Goal: Task Accomplishment & Management: Manage account settings

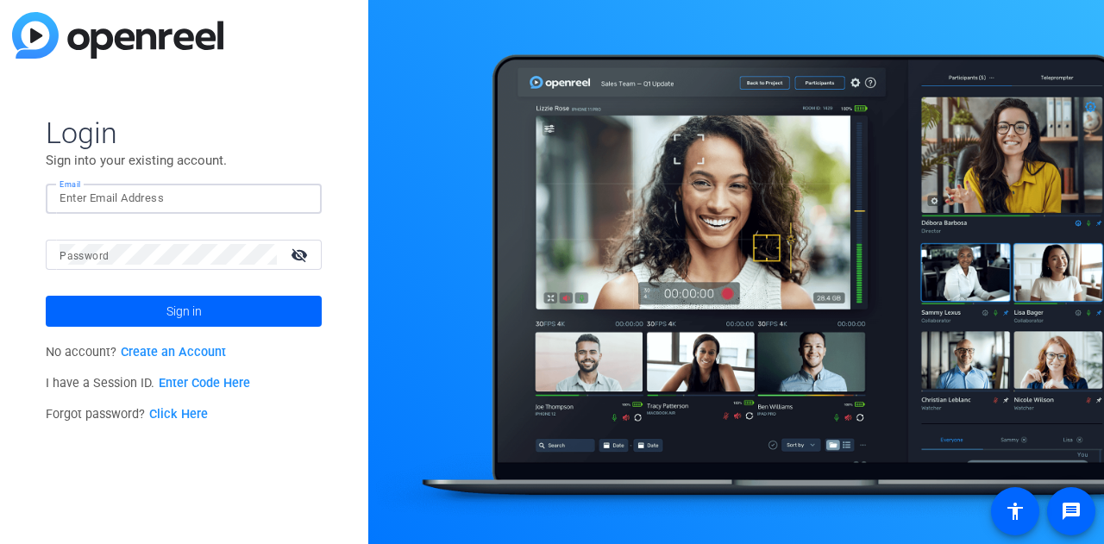
click at [128, 196] on input "Email" at bounding box center [183, 198] width 248 height 21
type input "[PERSON_NAME][EMAIL_ADDRESS][DOMAIN_NAME]"
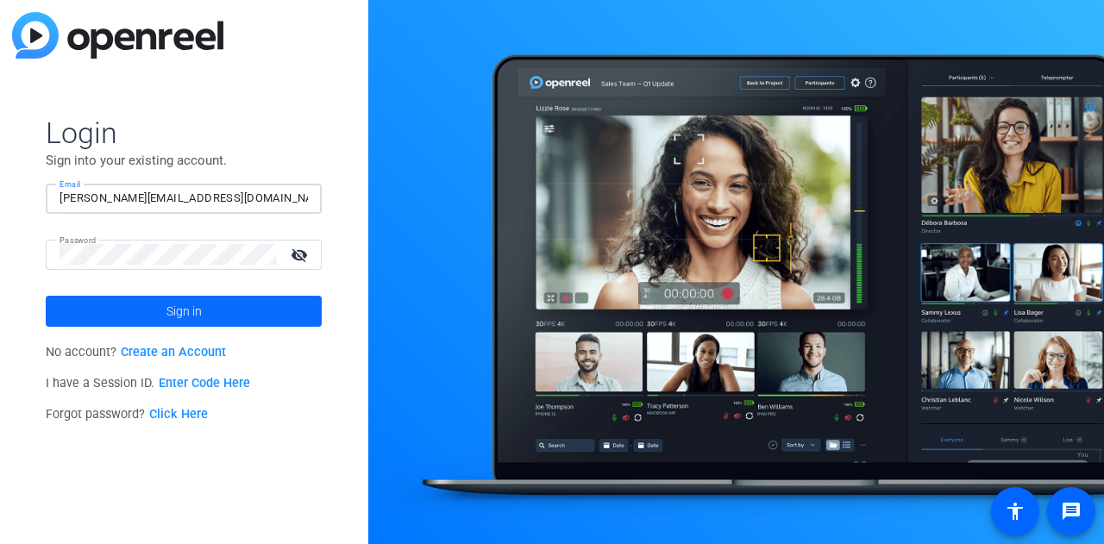
click at [229, 311] on span at bounding box center [184, 311] width 276 height 41
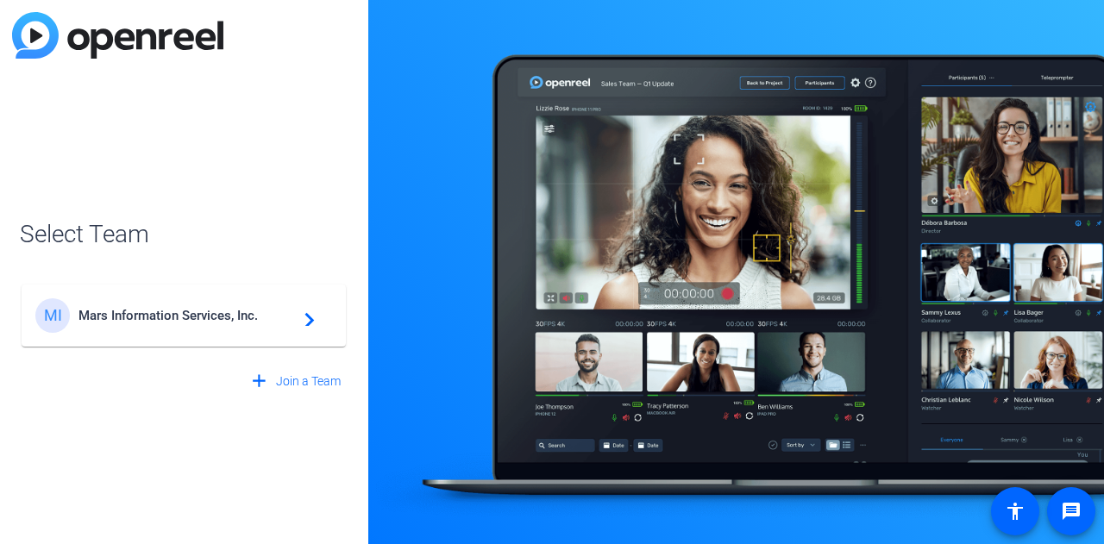
click at [229, 311] on span "Mars Information Services, Inc." at bounding box center [186, 316] width 216 height 16
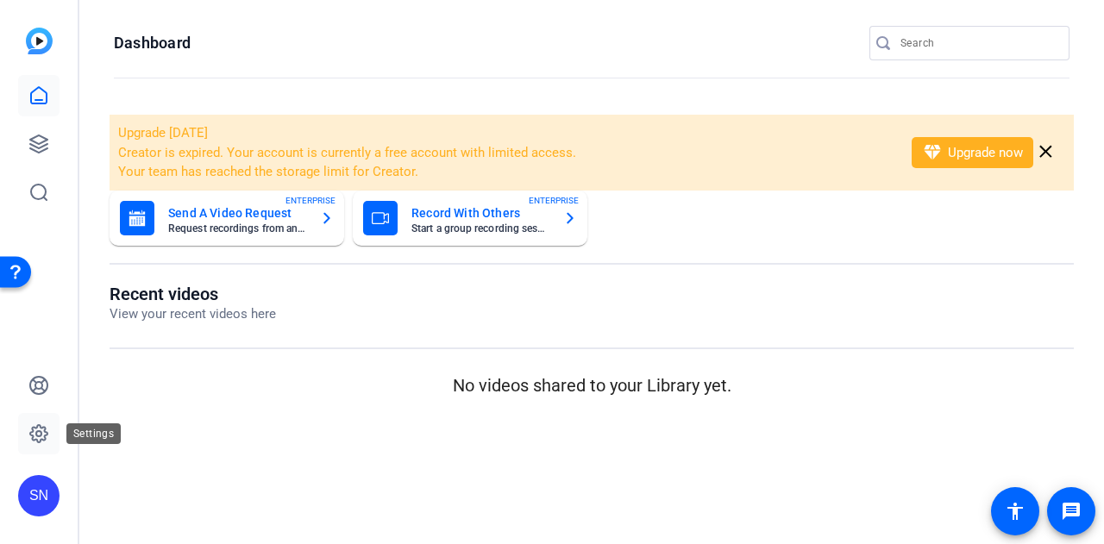
click at [41, 442] on icon at bounding box center [38, 433] width 17 height 17
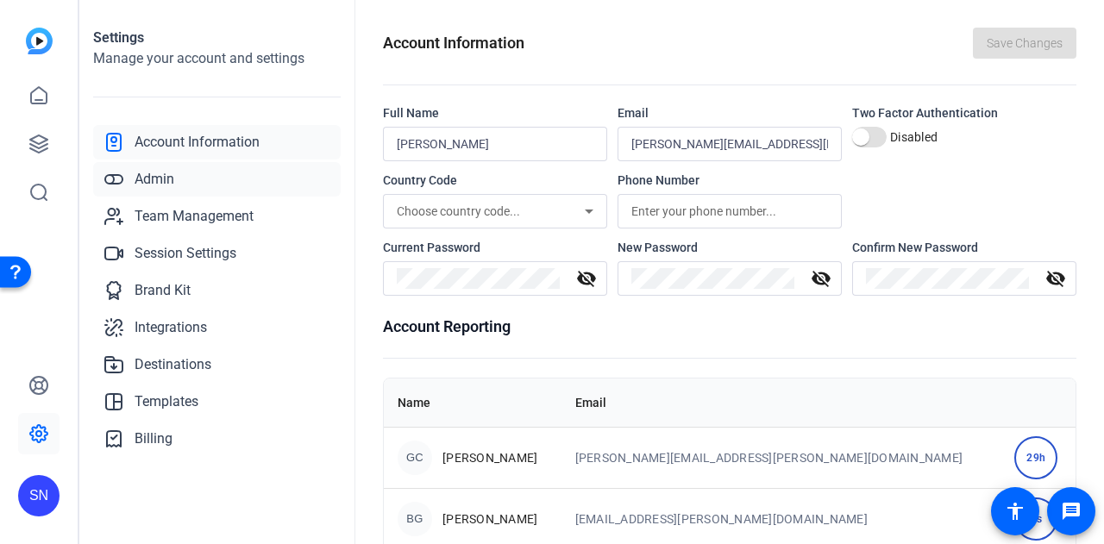
click at [145, 186] on span "Admin" at bounding box center [155, 179] width 40 height 21
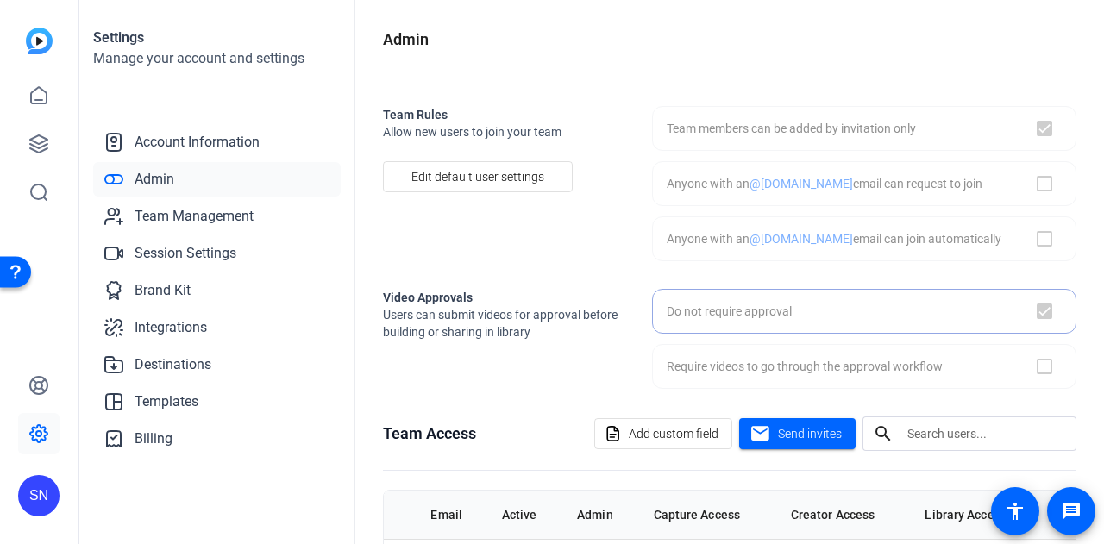
checkbox input "true"
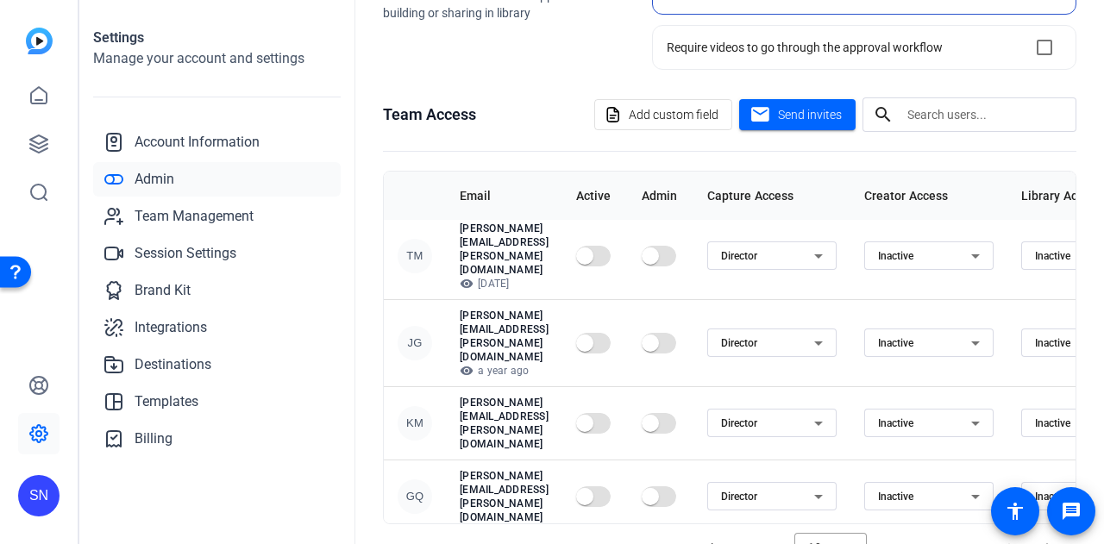
scroll to position [372, 0]
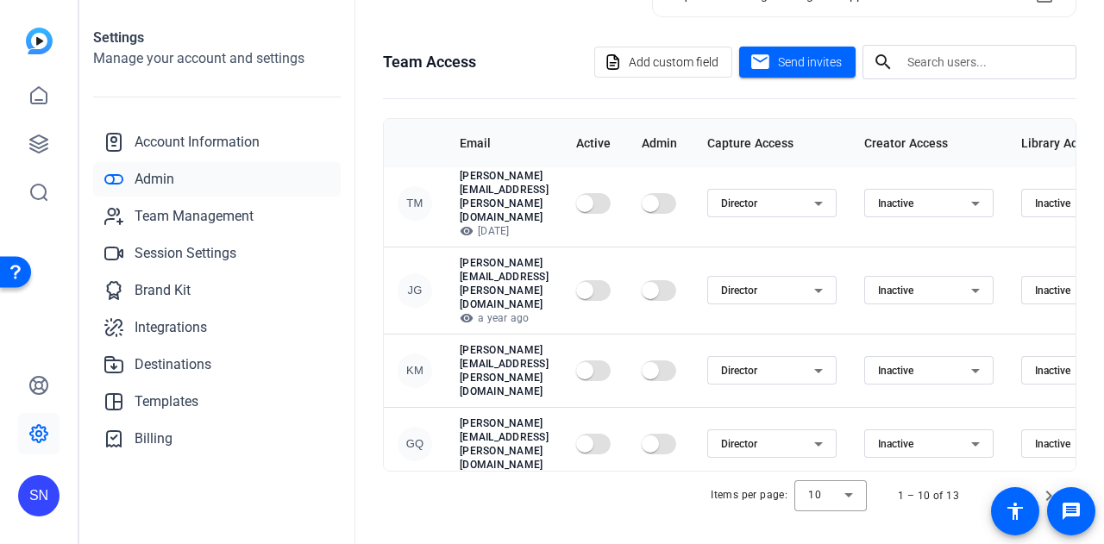
click at [842, 420] on div at bounding box center [552, 272] width 1104 height 544
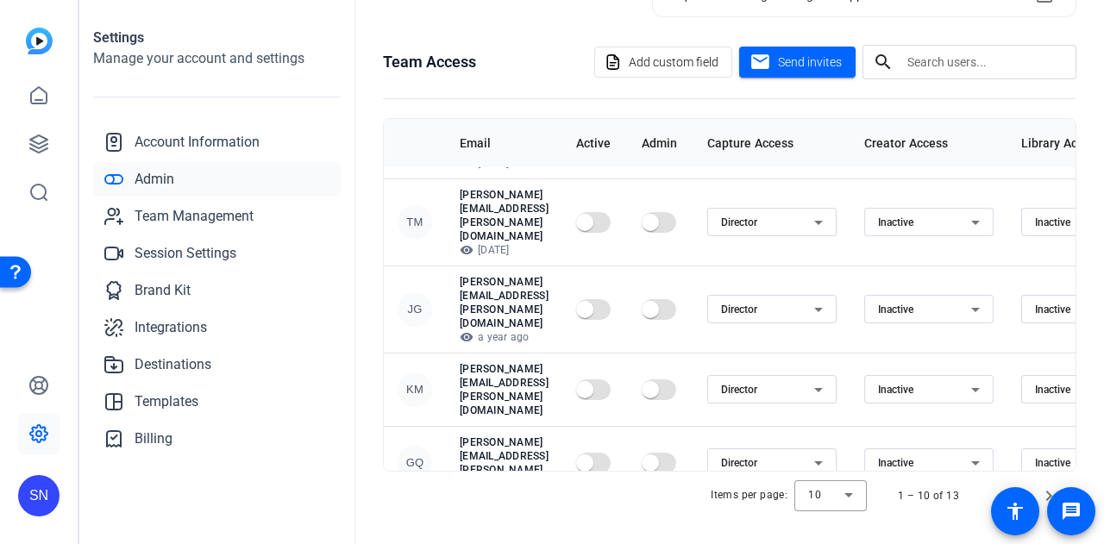
scroll to position [228, 0]
